Goal: Transaction & Acquisition: Download file/media

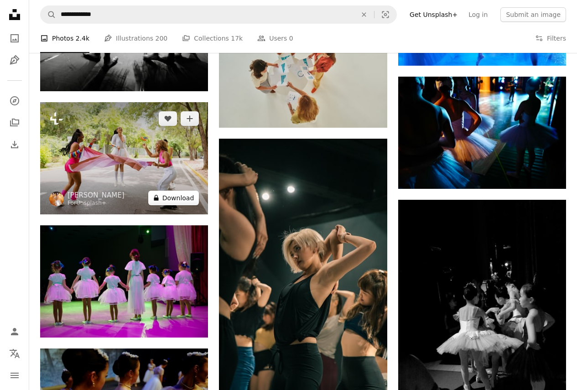
scroll to position [17438, 0]
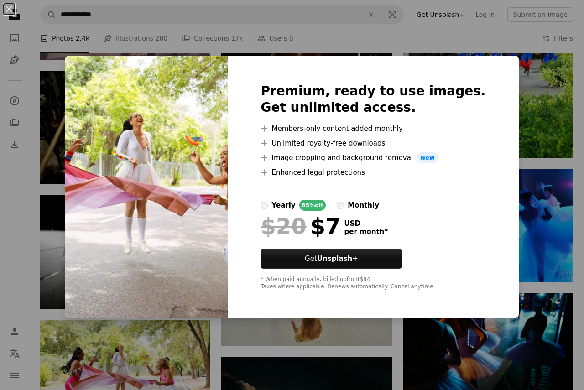
click at [540, 143] on div "An X shape Premium, ready to use images. Get unlimited access. A plus sign Memb…" at bounding box center [292, 195] width 584 height 390
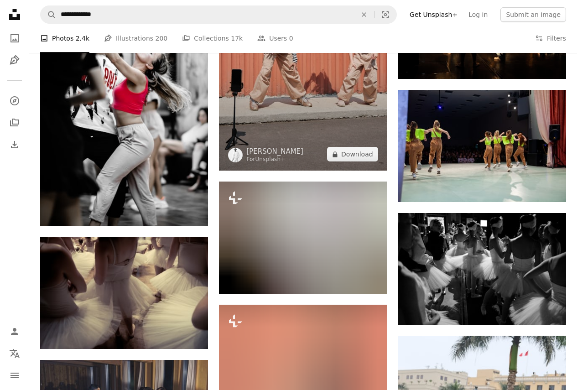
scroll to position [18213, 0]
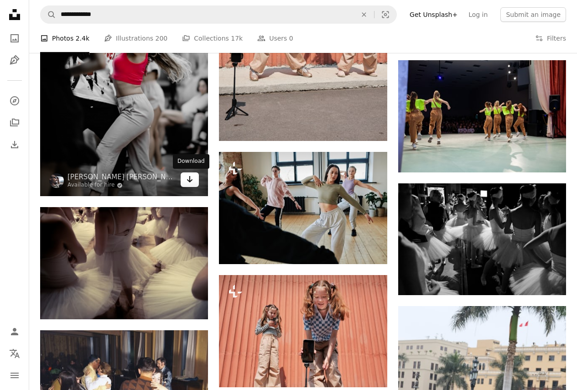
click at [192, 179] on icon "Arrow pointing down" at bounding box center [189, 179] width 7 height 11
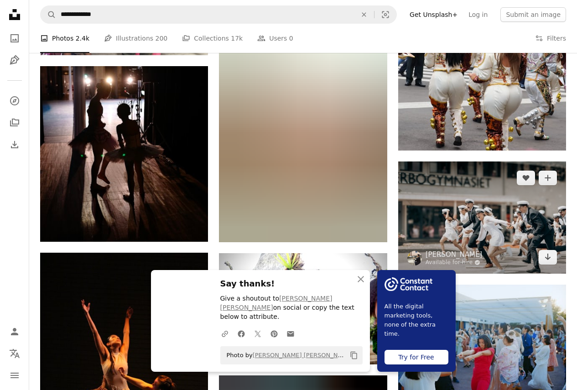
scroll to position [18624, 0]
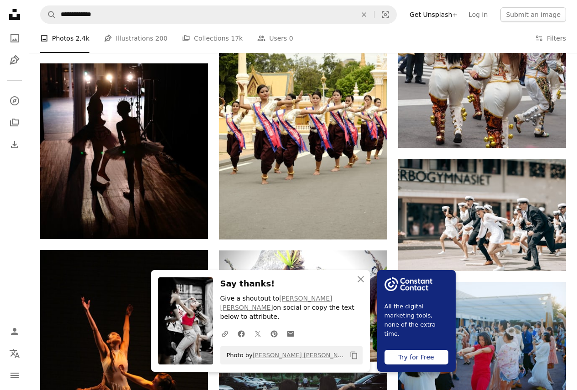
click at [360, 285] on icon "An X shape" at bounding box center [360, 279] width 11 height 11
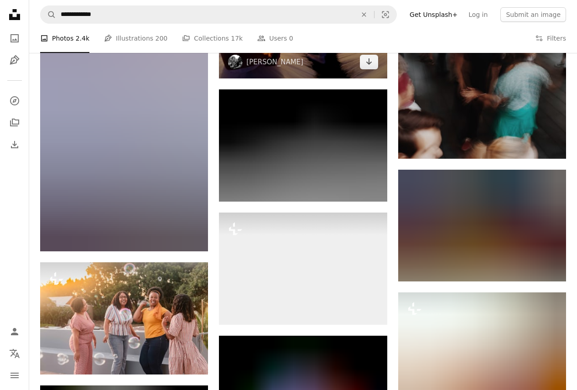
scroll to position [21452, 0]
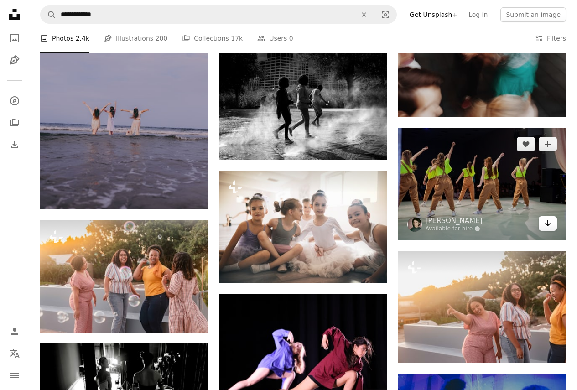
click at [549, 223] on icon "Arrow pointing down" at bounding box center [547, 223] width 7 height 11
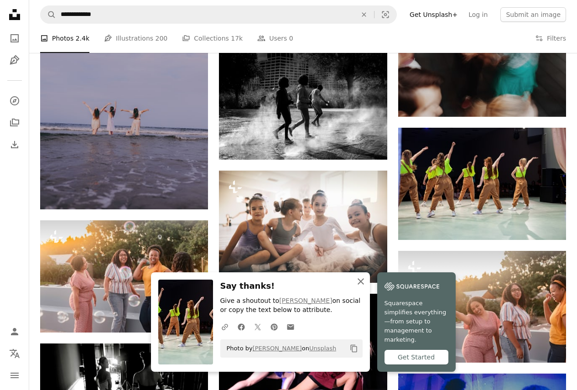
click at [360, 285] on icon "button" at bounding box center [361, 281] width 6 height 6
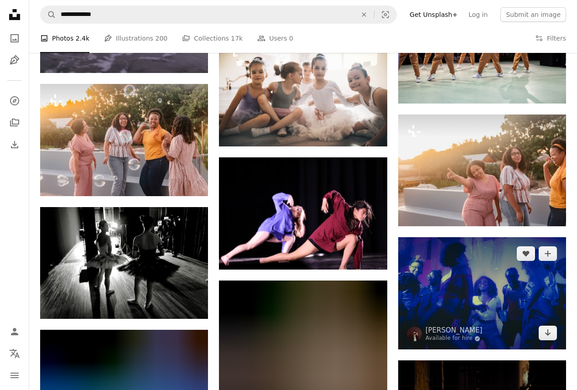
scroll to position [21589, 0]
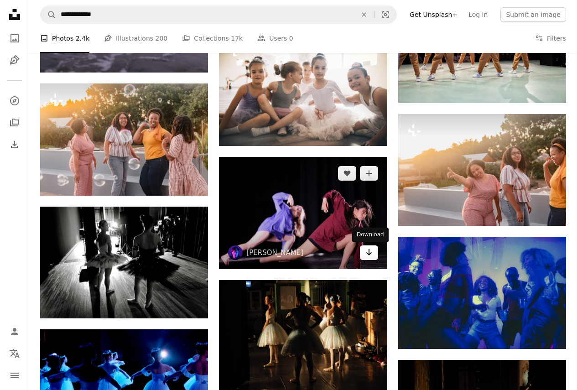
click at [368, 253] on icon "Arrow pointing down" at bounding box center [368, 252] width 7 height 11
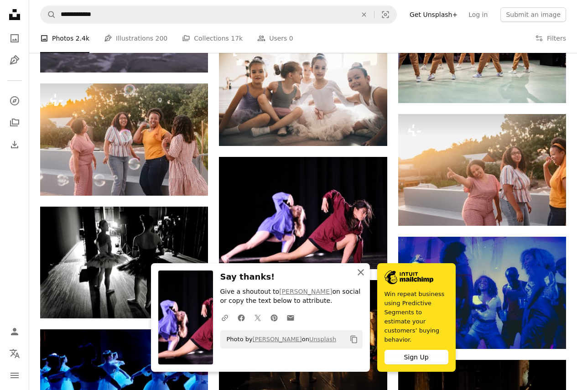
click at [359, 276] on icon "button" at bounding box center [361, 272] width 6 height 6
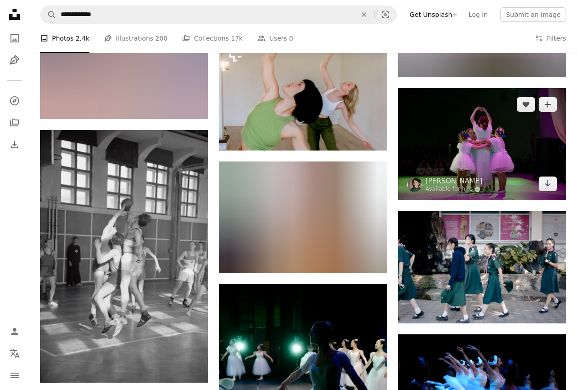
scroll to position [33039, 0]
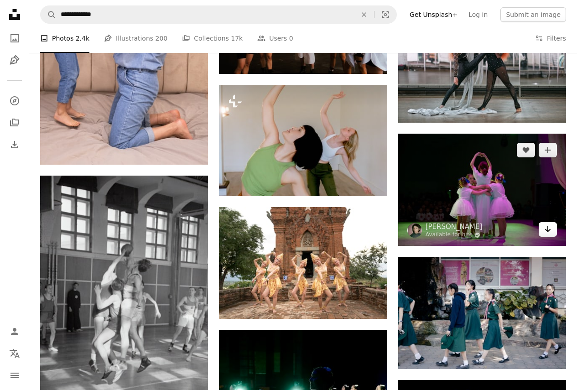
click at [549, 233] on icon "Arrow pointing down" at bounding box center [547, 229] width 7 height 11
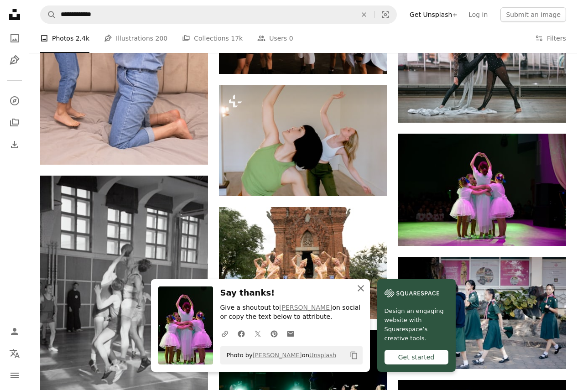
click at [363, 289] on icon "An X shape" at bounding box center [360, 288] width 11 height 11
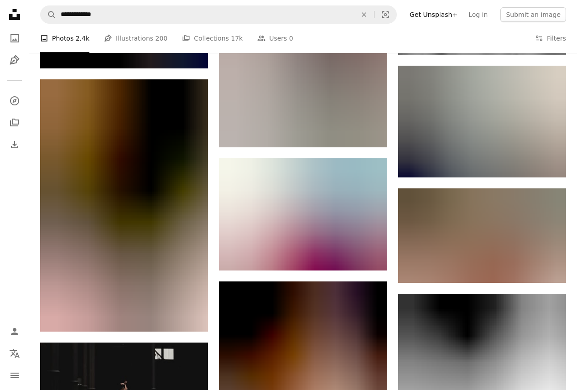
scroll to position [50648, 0]
